Goal: Find specific page/section: Locate a particular part of the current website

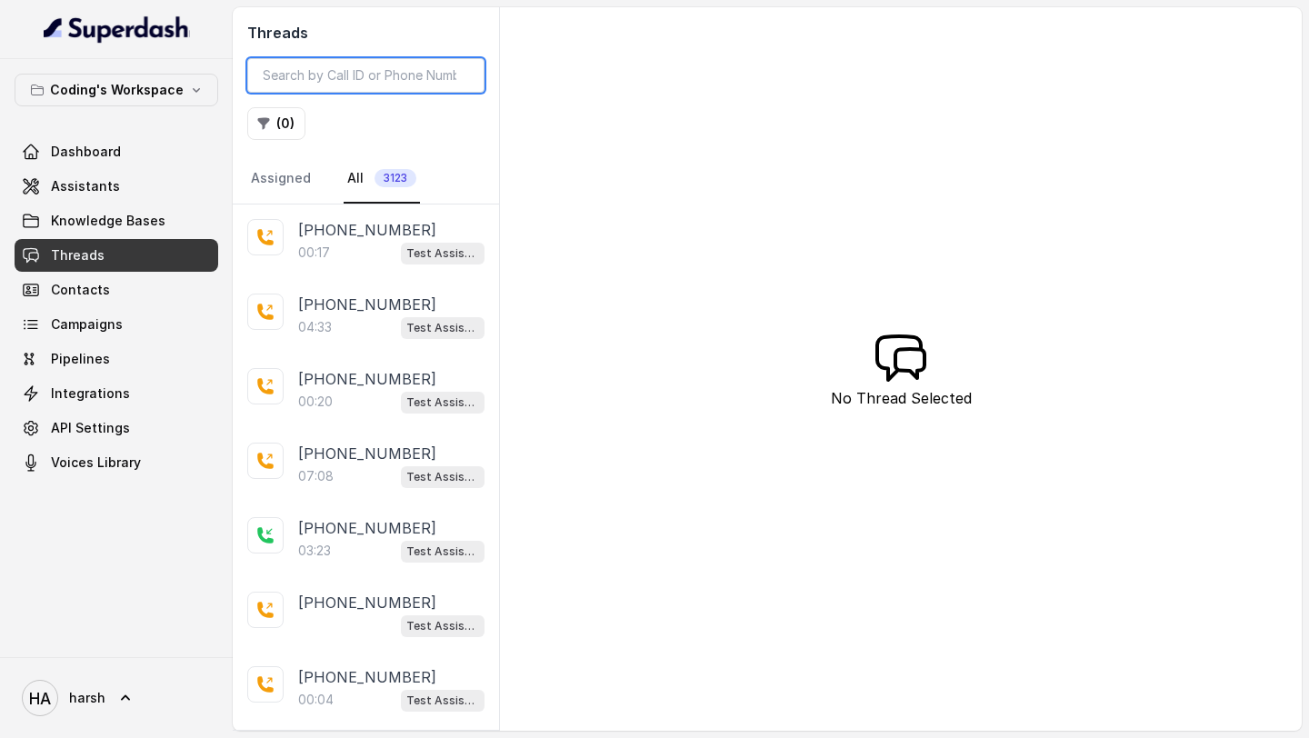
click at [353, 75] on input "search" at bounding box center [365, 75] width 237 height 35
paste input "[PHONE_NUMBER]"
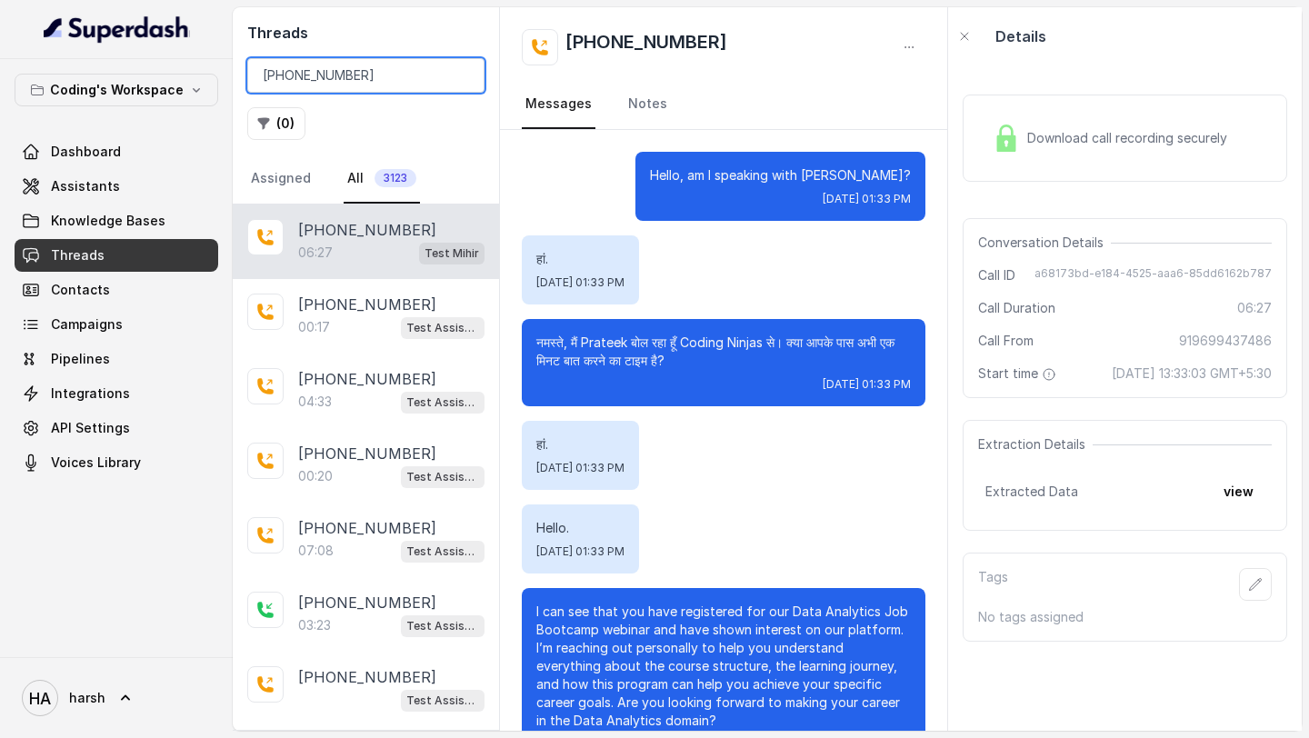
scroll to position [5651, 0]
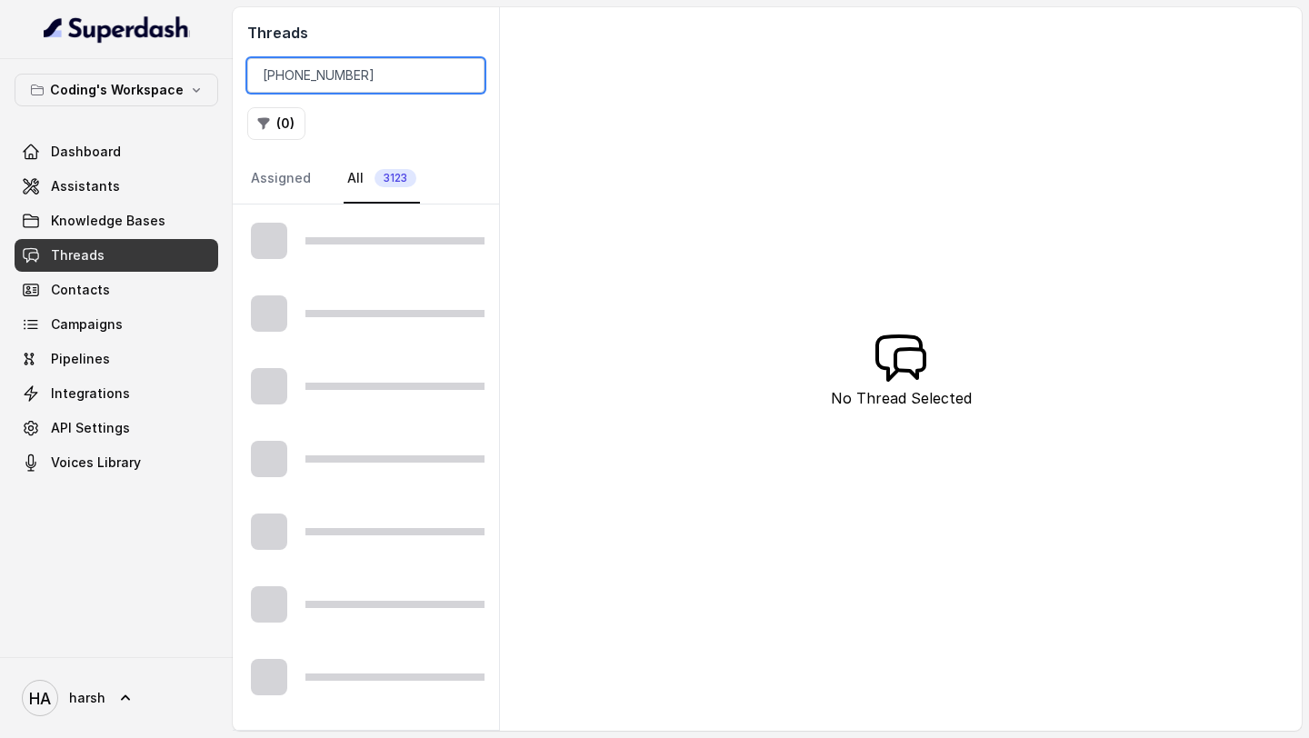
click at [291, 71] on input "[PHONE_NUMBER]" at bounding box center [365, 75] width 237 height 35
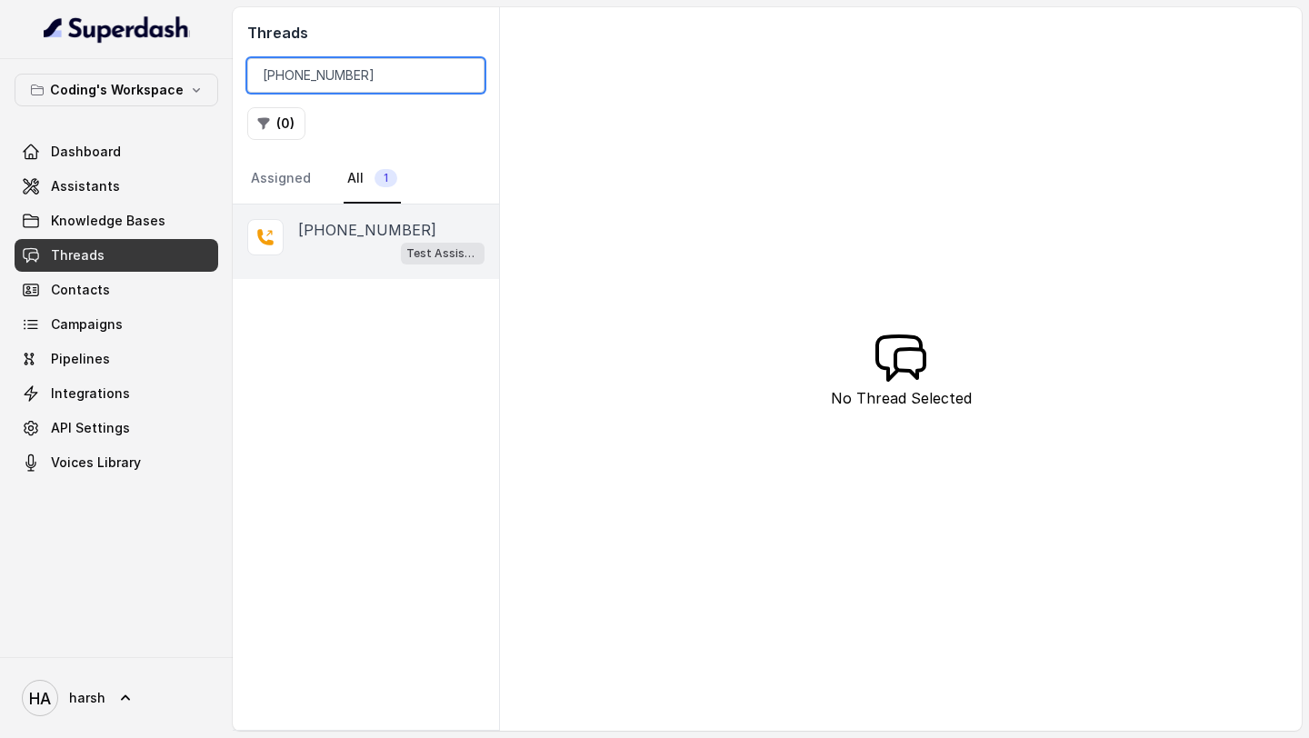
type input "[PHONE_NUMBER]"
click at [351, 217] on div "[PHONE_NUMBER] Test Assistant-3" at bounding box center [366, 241] width 266 height 75
